Goal: Information Seeking & Learning: Learn about a topic

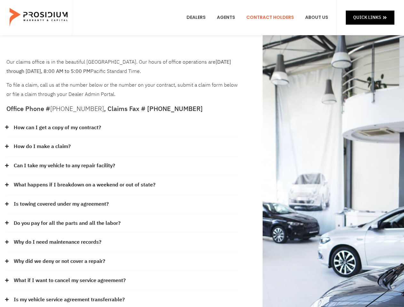
click at [202, 154] on div "How do I make a claim?" at bounding box center [122, 146] width 232 height 19
click at [123, 128] on div "How can I get a copy of my contract?" at bounding box center [122, 127] width 232 height 19
click at [57, 128] on link "How can I get a copy of my contract?" at bounding box center [57, 127] width 87 height 9
click at [123, 147] on div "How do I make a claim?" at bounding box center [122, 146] width 232 height 19
click at [42, 147] on link "How do I make a claim?" at bounding box center [42, 146] width 57 height 9
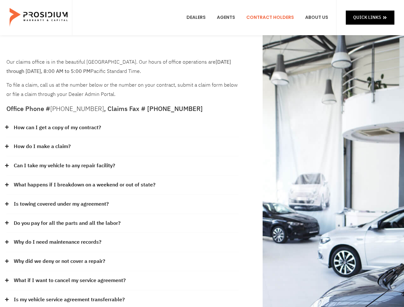
click at [123, 166] on div "Can I take my vehicle to any repair facility?" at bounding box center [122, 165] width 232 height 19
click at [65, 166] on link "Can I take my vehicle to any repair facility?" at bounding box center [64, 165] width 101 height 9
click at [123, 185] on link "What happens if I breakdown on a weekend or out of state?" at bounding box center [85, 184] width 142 height 9
click at [84, 185] on link "What happens if I breakdown on a weekend or out of state?" at bounding box center [85, 184] width 142 height 9
click at [123, 204] on div "Is towing covered under my agreement?" at bounding box center [122, 204] width 232 height 19
